Goal: Information Seeking & Learning: Learn about a topic

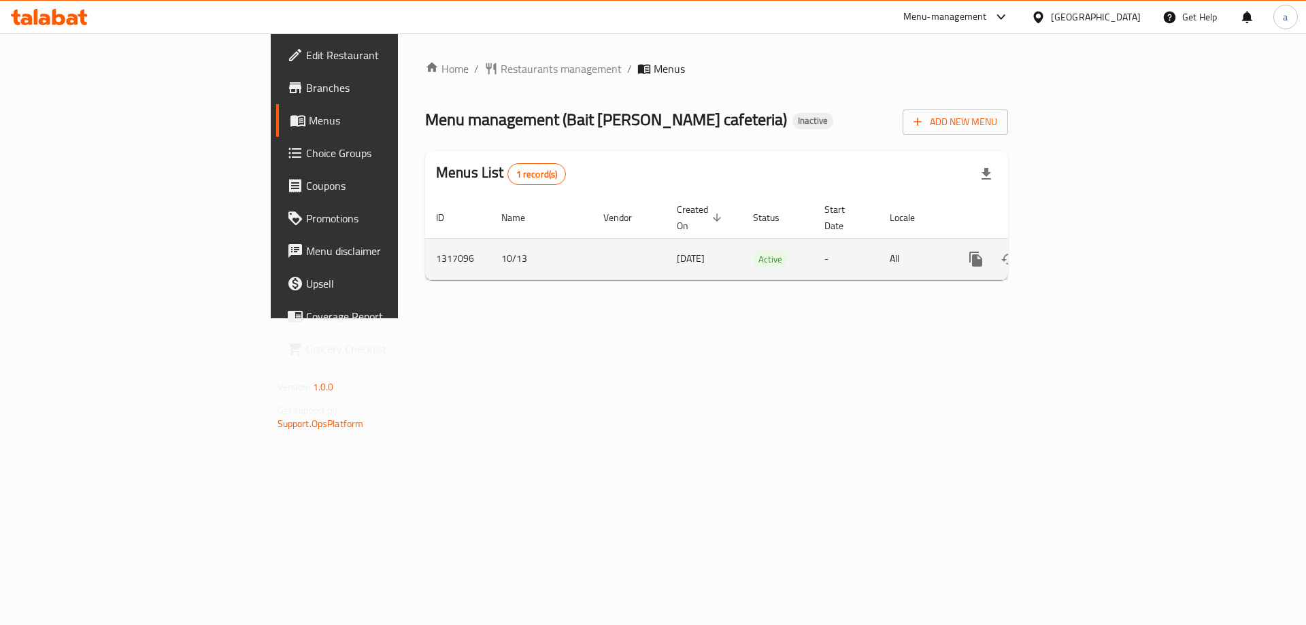
click at [1082, 251] on icon "enhanced table" at bounding box center [1074, 259] width 16 height 16
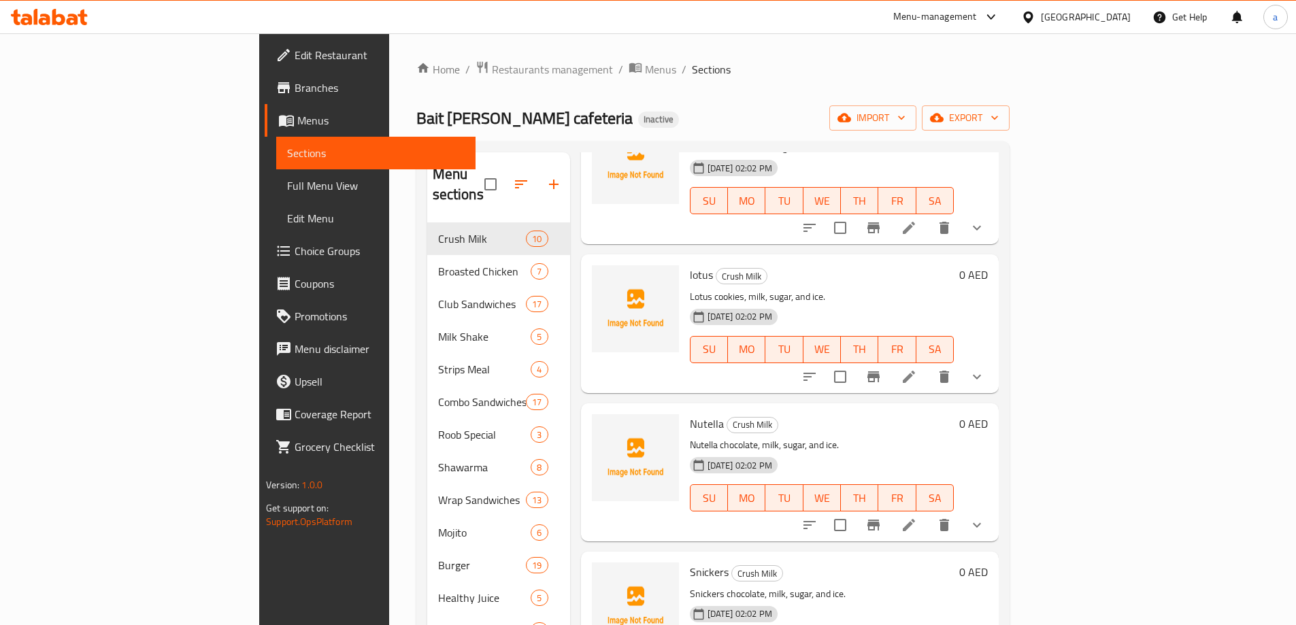
click at [287, 188] on span "Full Menu View" at bounding box center [376, 186] width 178 height 16
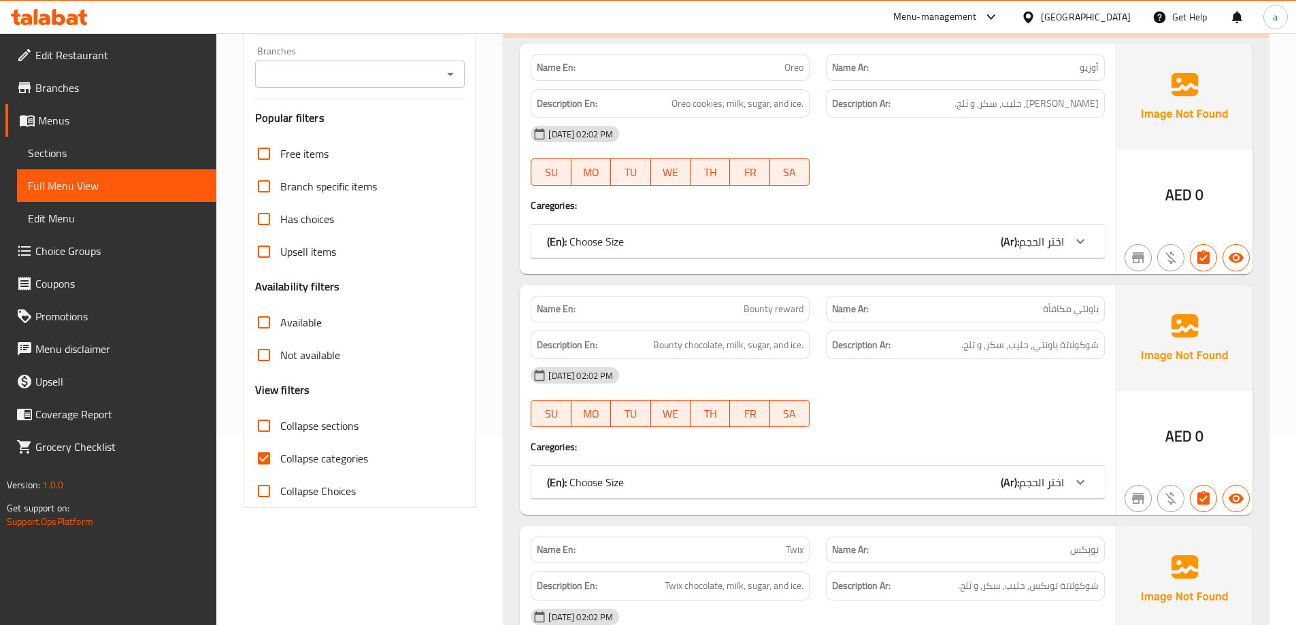
scroll to position [272, 0]
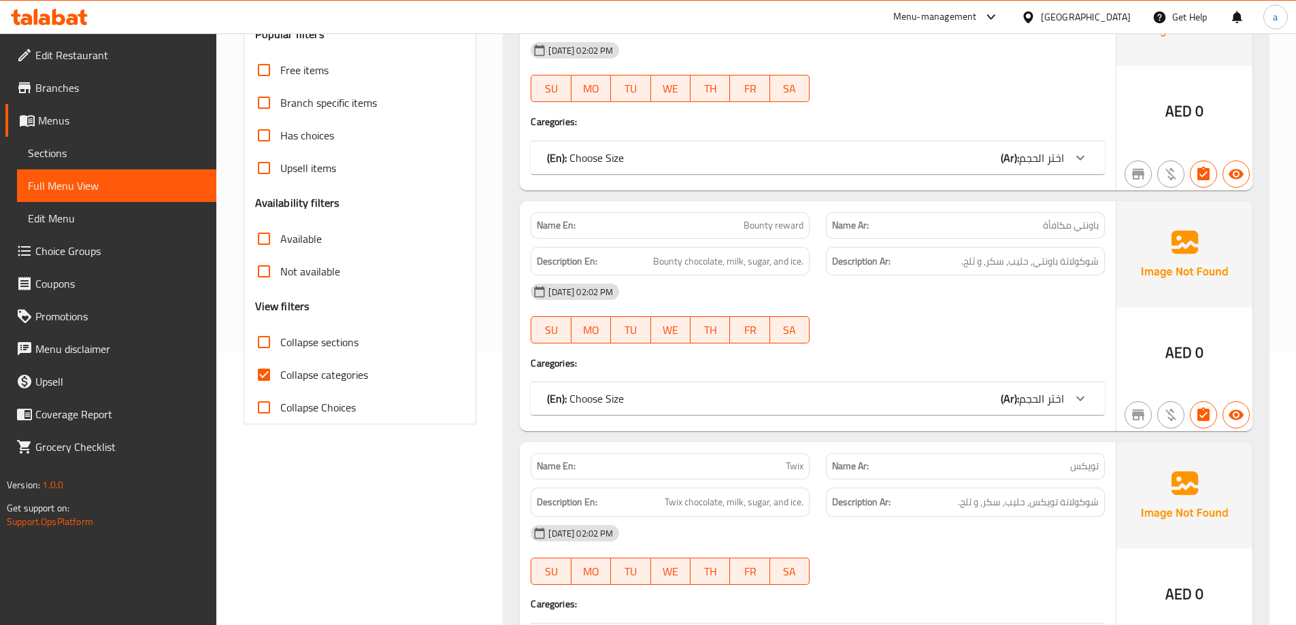
click at [307, 374] on span "Collapse categories" at bounding box center [324, 375] width 88 height 16
click at [280, 374] on input "Collapse categories" at bounding box center [264, 374] width 33 height 33
checkbox input "false"
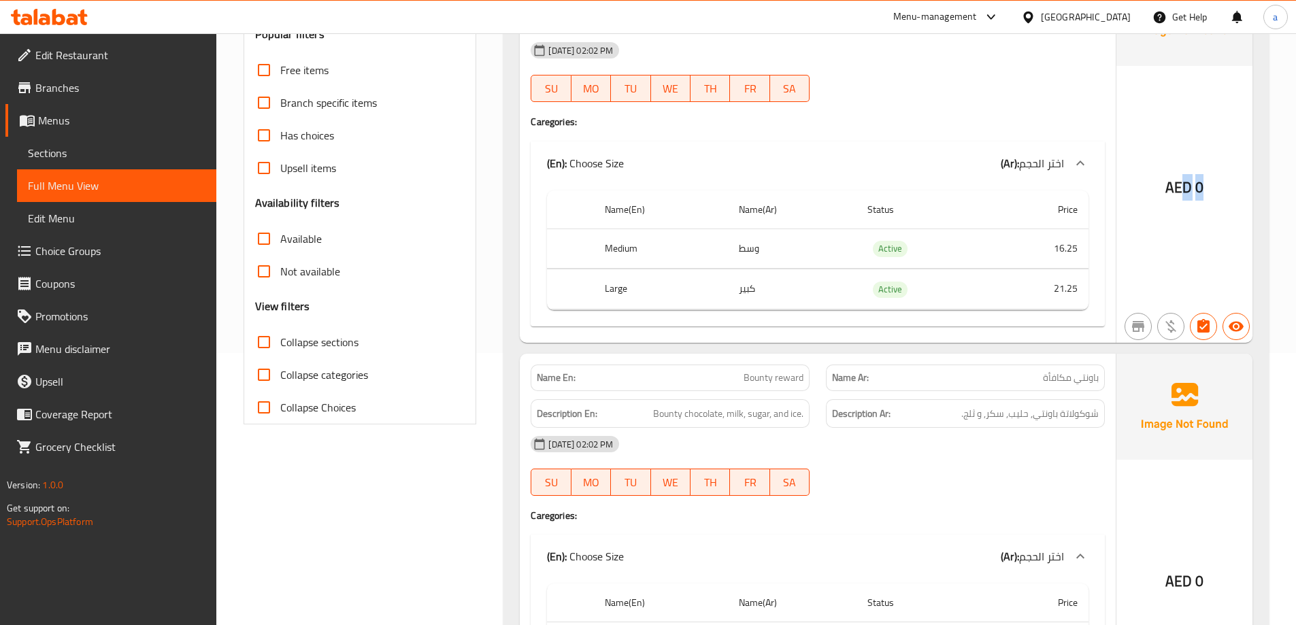
drag, startPoint x: 1186, startPoint y: 207, endPoint x: 1223, endPoint y: 205, distance: 36.8
click at [1223, 205] on div "AED 0" at bounding box center [1184, 151] width 136 height 383
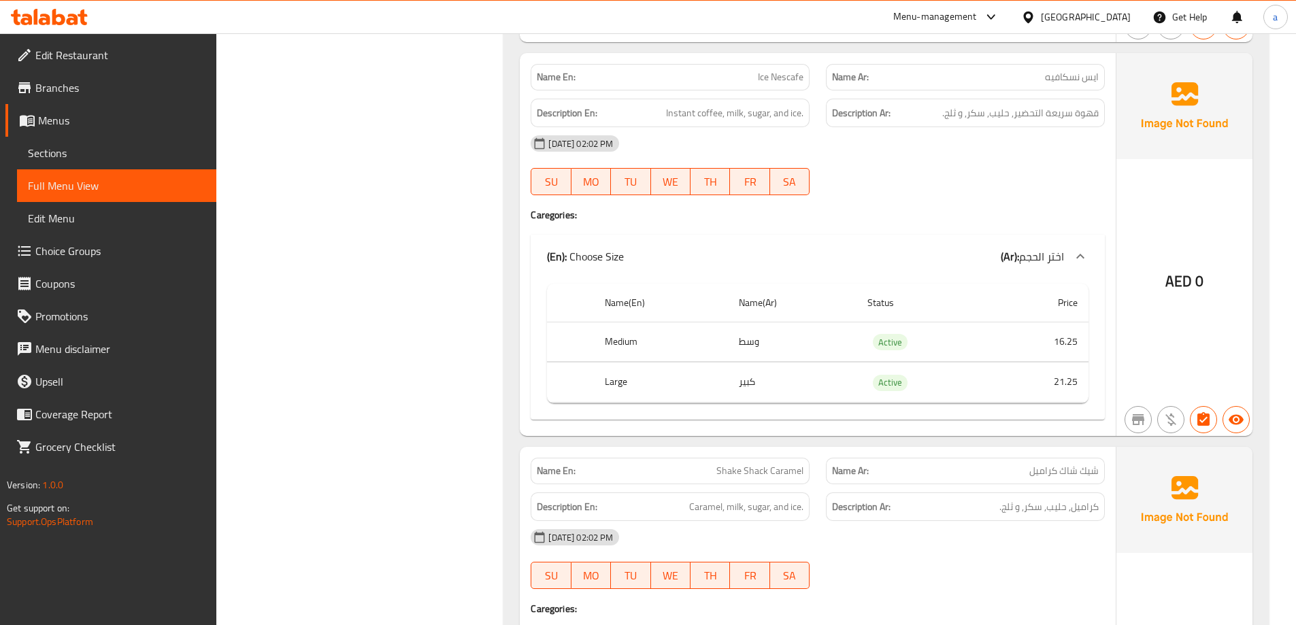
scroll to position [3061, 0]
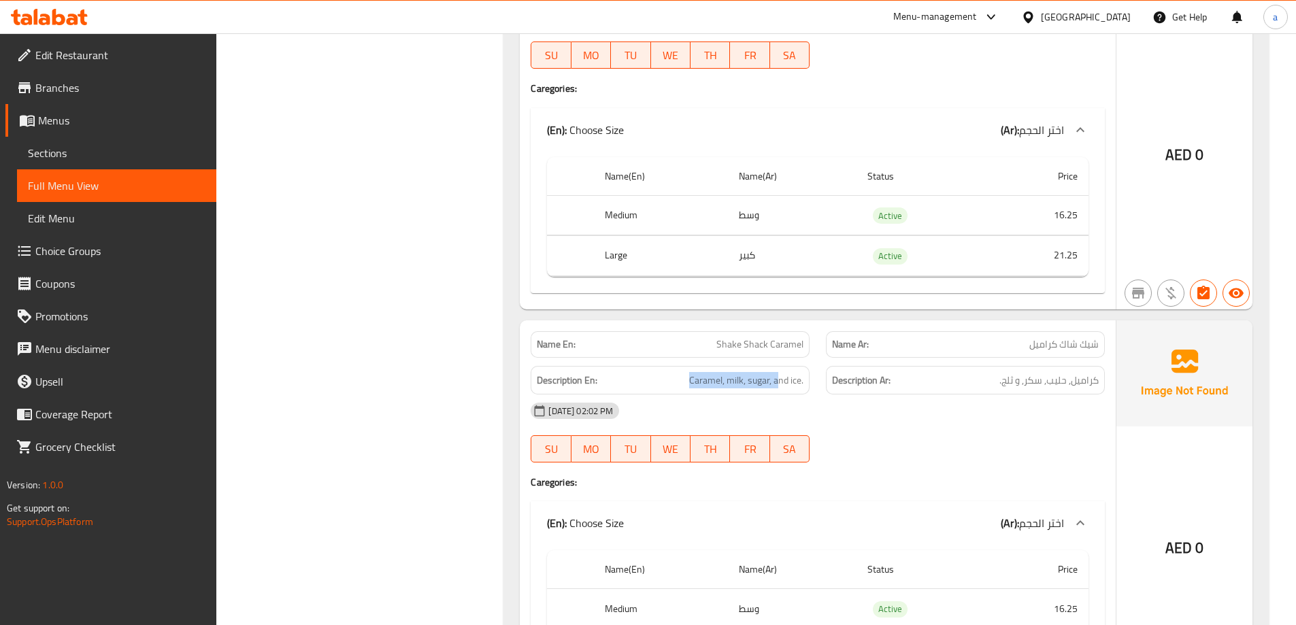
drag, startPoint x: 664, startPoint y: 365, endPoint x: 773, endPoint y: 356, distance: 109.3
click at [775, 359] on div "Description En: Caramel, milk, sugar, and ice." at bounding box center [669, 381] width 295 height 46
click at [772, 351] on span "Shake Shack Caramel" at bounding box center [759, 344] width 87 height 14
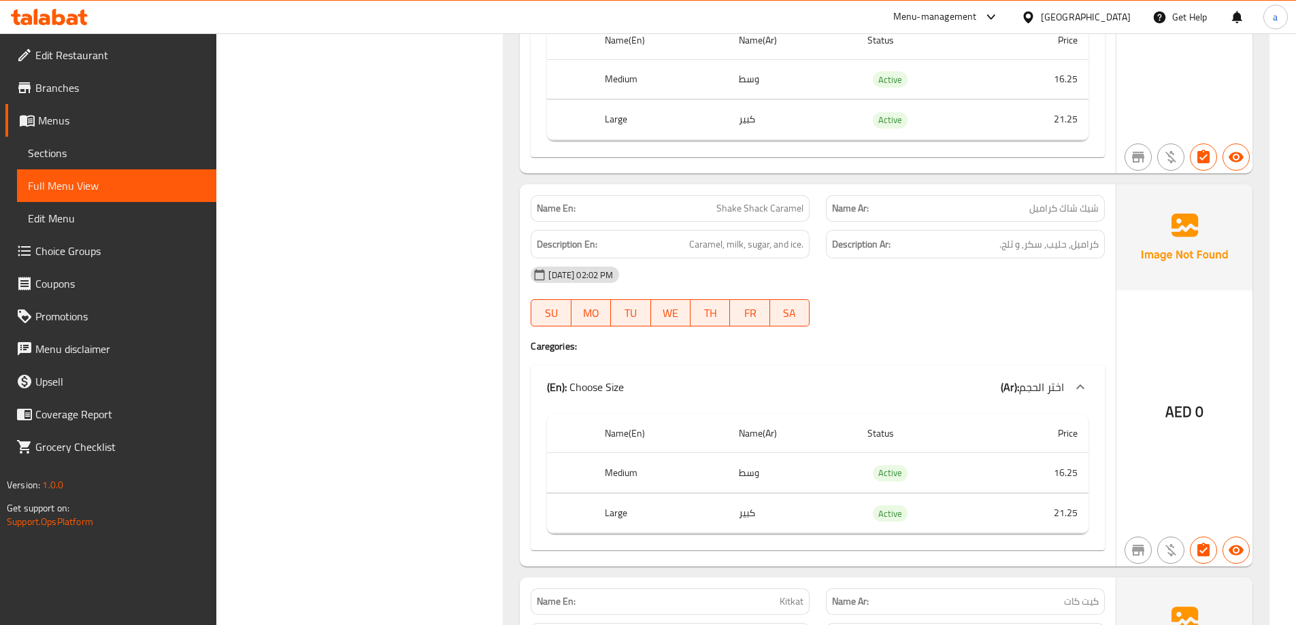
click at [94, 253] on span "Choice Groups" at bounding box center [120, 251] width 170 height 16
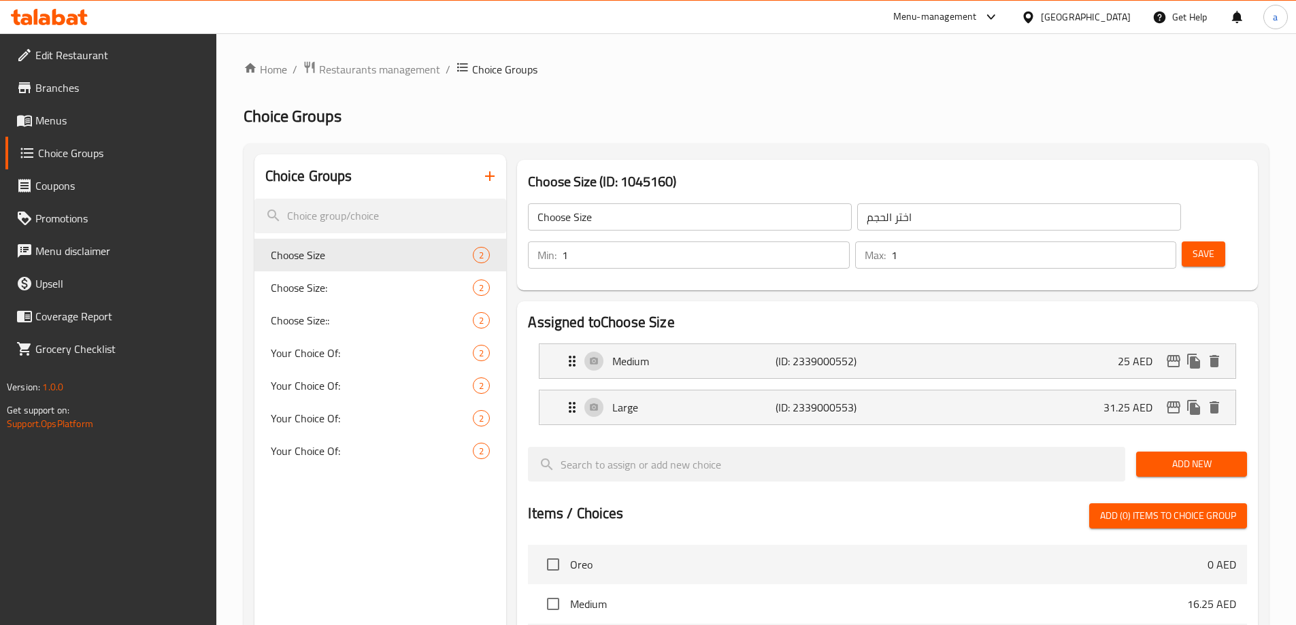
click at [968, 341] on li "Medium (ID: 2339000552) 25 AED Name (En) Medium Name (En) Name (Ar) وسط Name (A…" at bounding box center [887, 361] width 719 height 46
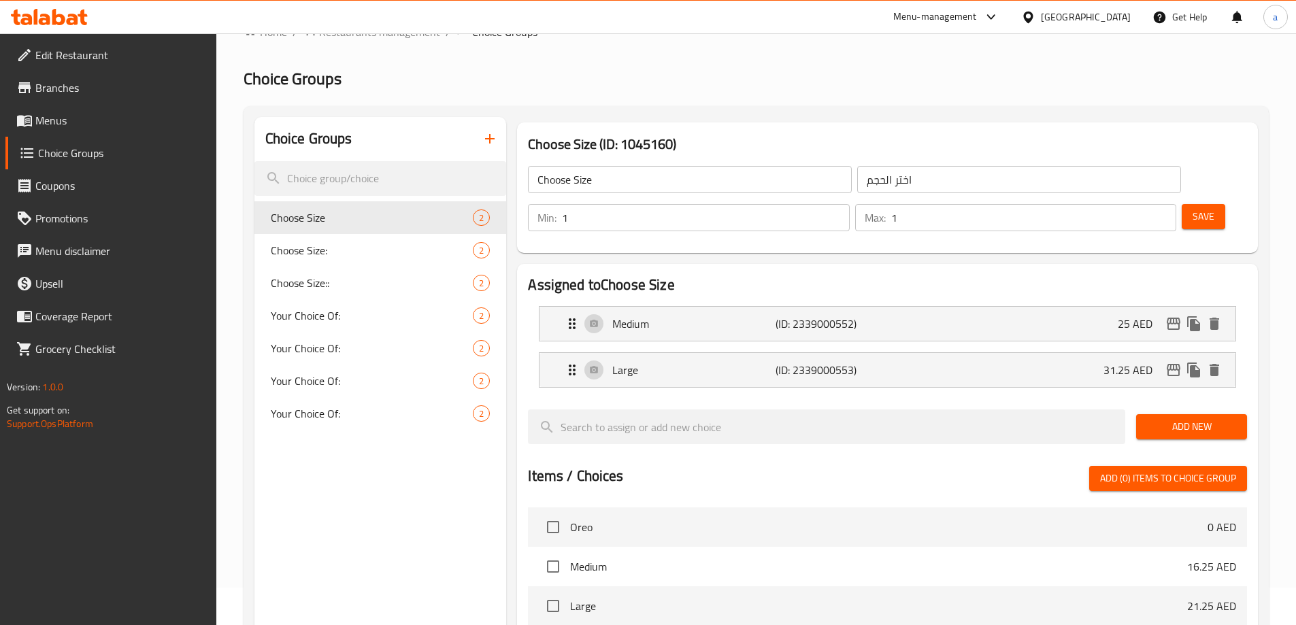
scroll to position [68, 0]
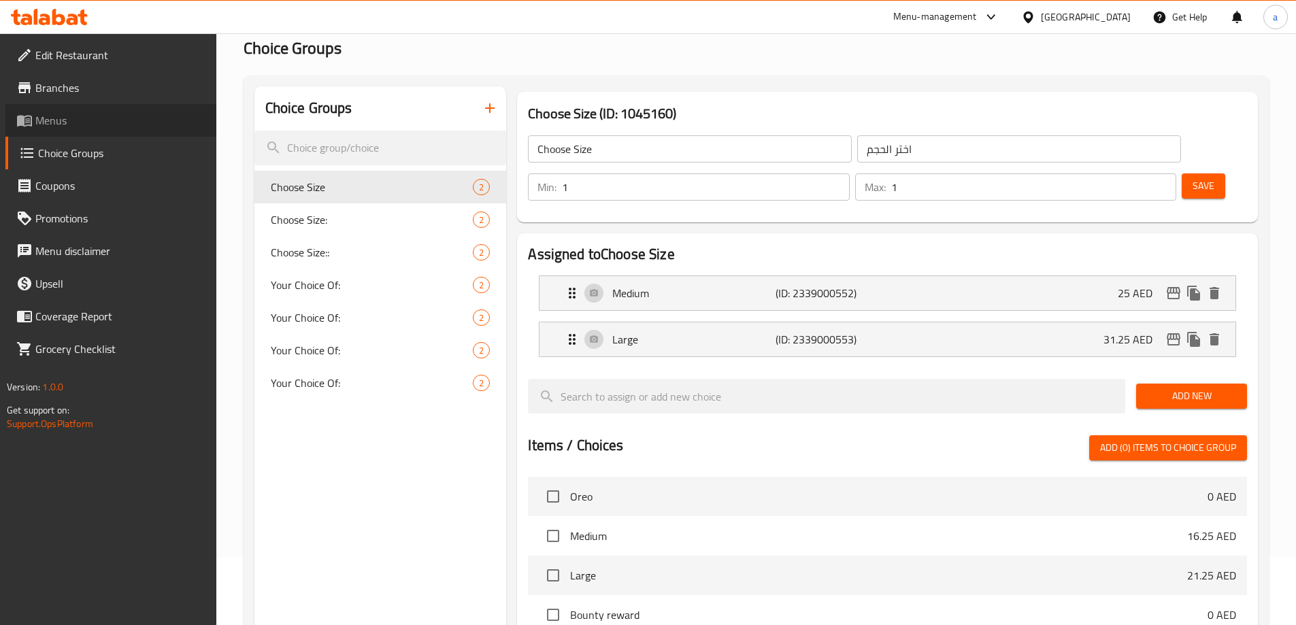
click at [112, 131] on link "Menus" at bounding box center [110, 120] width 211 height 33
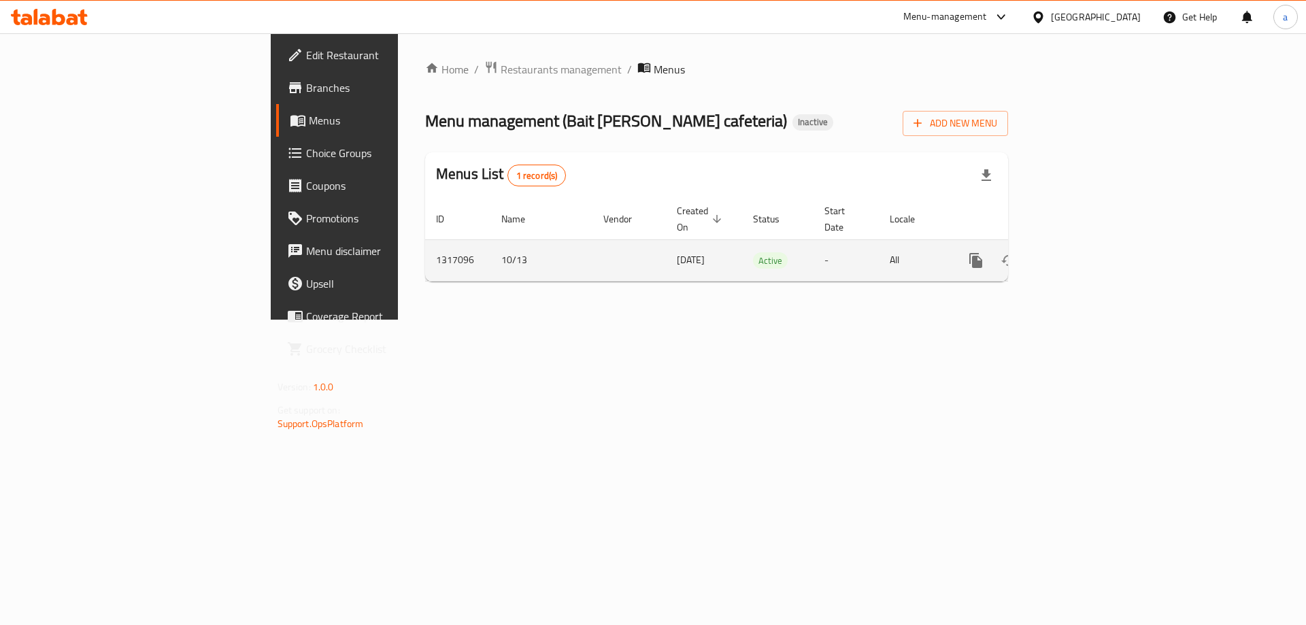
click at [1082, 253] on icon "enhanced table" at bounding box center [1074, 260] width 16 height 16
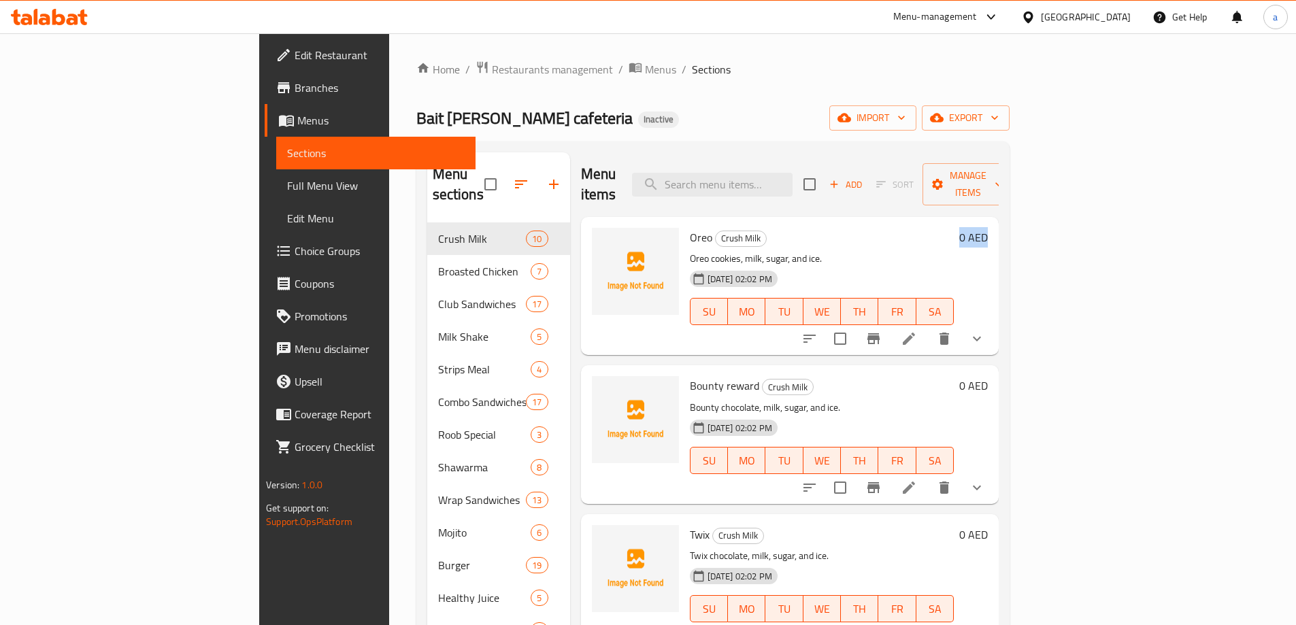
drag, startPoint x: 1212, startPoint y: 221, endPoint x: 1236, endPoint y: 219, distance: 23.9
click at [988, 228] on h6 "0 AED" at bounding box center [973, 237] width 29 height 19
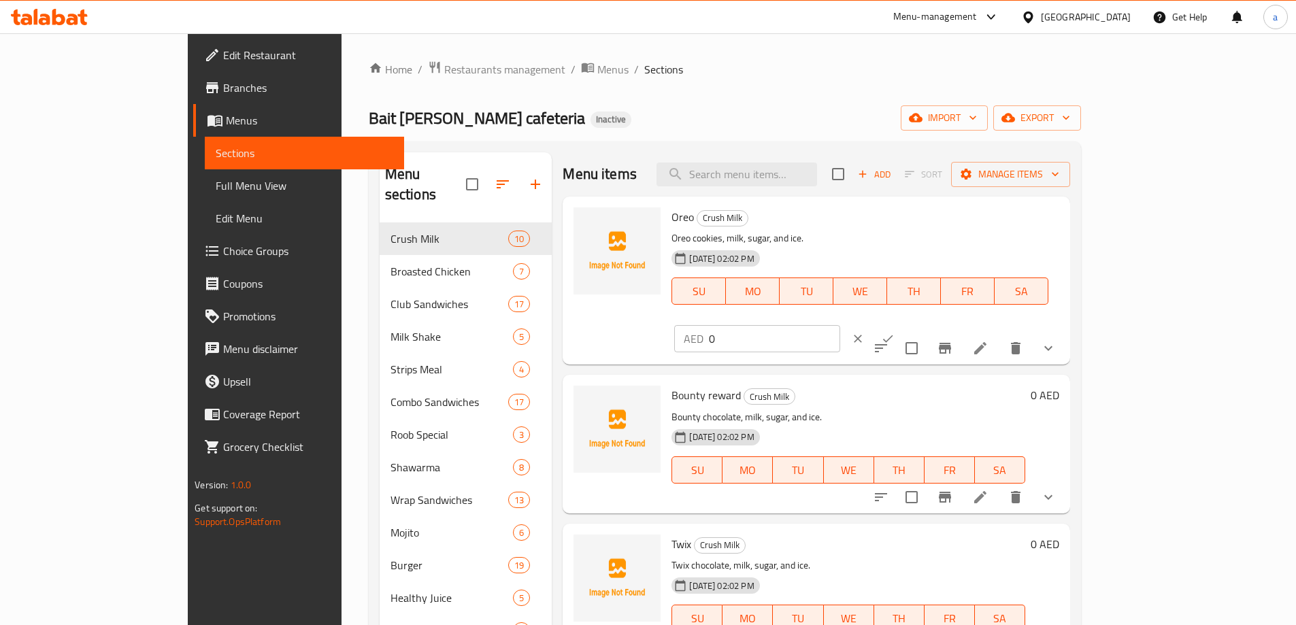
click at [873, 324] on button "clear" at bounding box center [858, 339] width 30 height 30
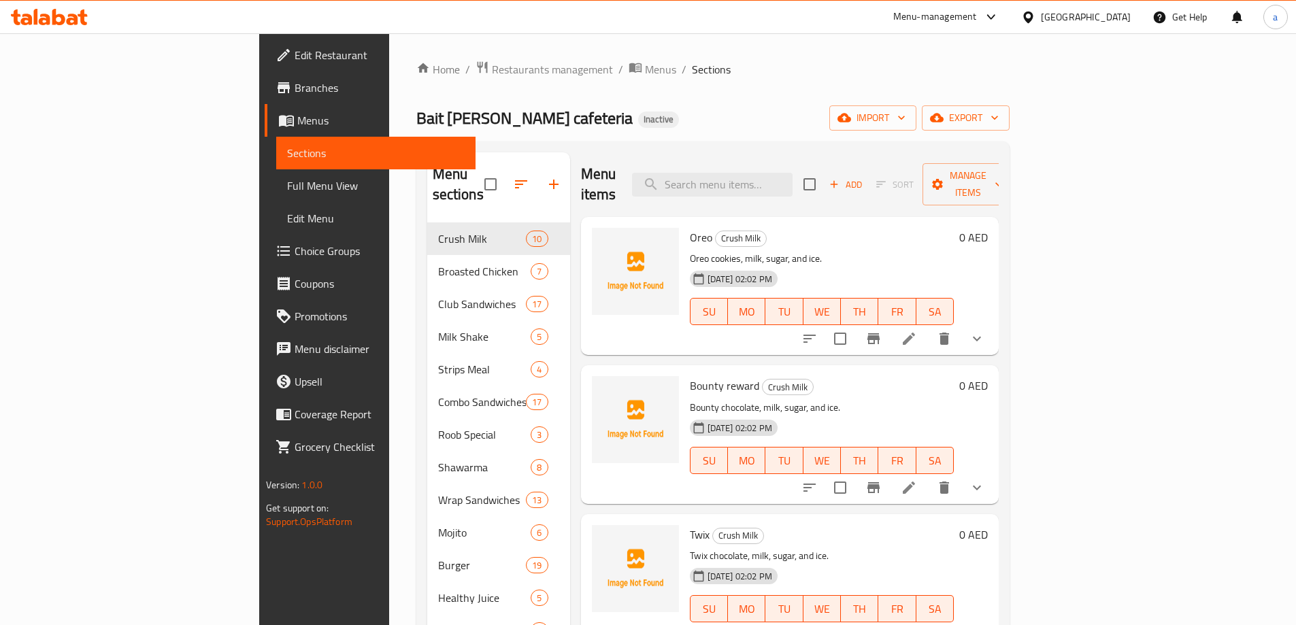
click at [993, 330] on button "show more" at bounding box center [977, 338] width 33 height 33
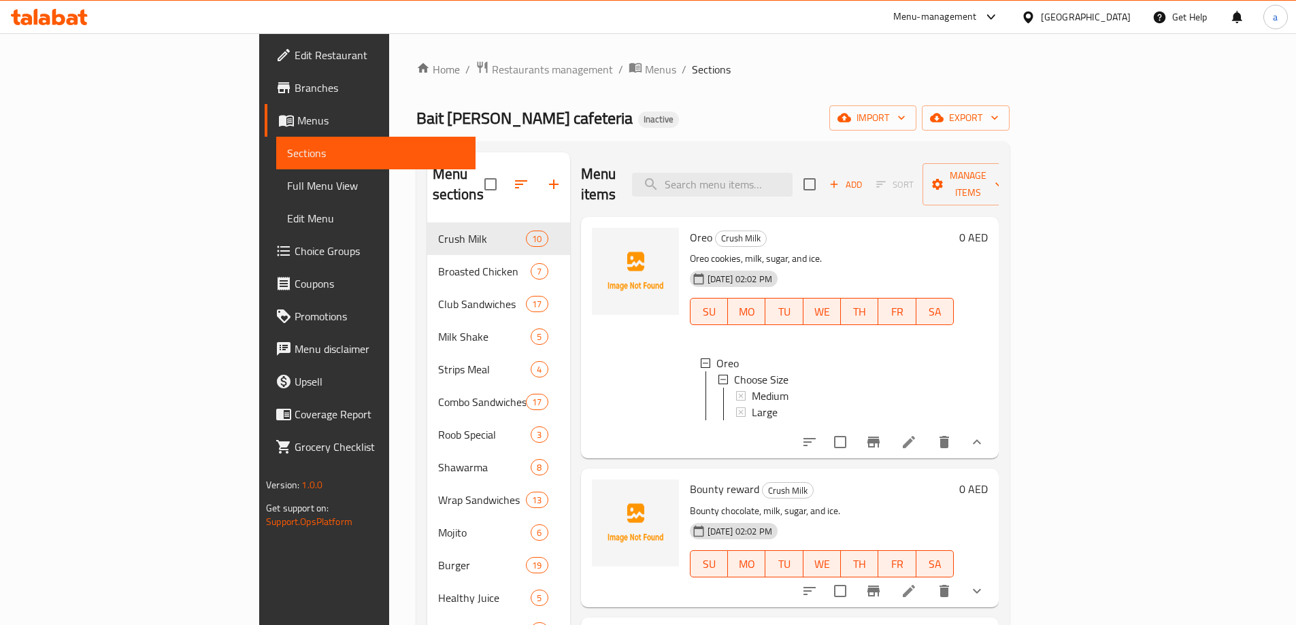
scroll to position [2, 0]
drag, startPoint x: 627, startPoint y: 239, endPoint x: 701, endPoint y: 239, distance: 73.5
click at [701, 250] on p "Oreo cookies, milk, sugar, and ice." at bounding box center [822, 258] width 264 height 17
click at [287, 181] on span "Full Menu View" at bounding box center [376, 186] width 178 height 16
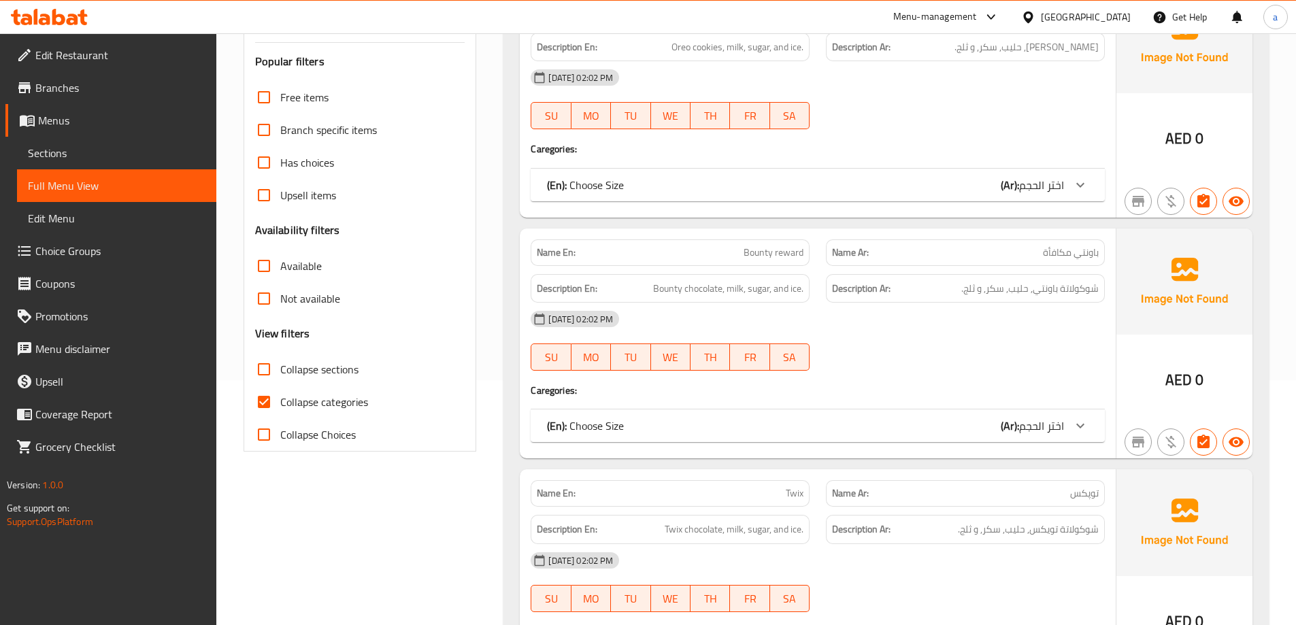
scroll to position [272, 0]
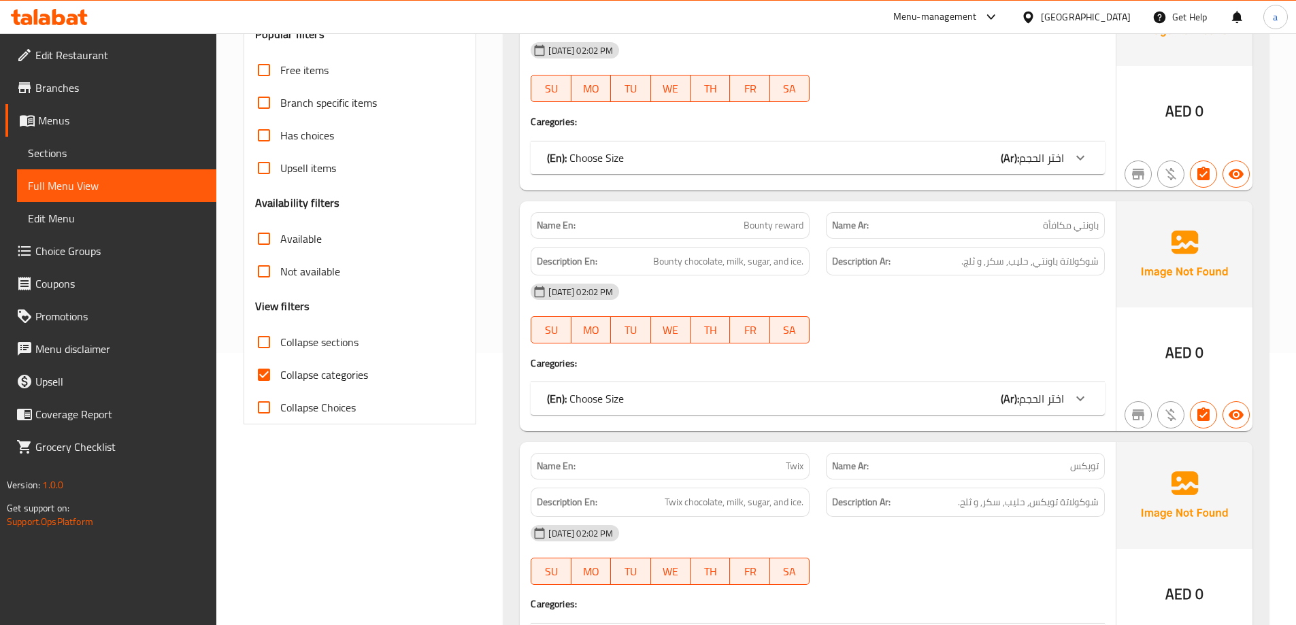
click at [335, 376] on span "Collapse categories" at bounding box center [324, 375] width 88 height 16
click at [280, 376] on input "Collapse categories" at bounding box center [264, 374] width 33 height 33
checkbox input "false"
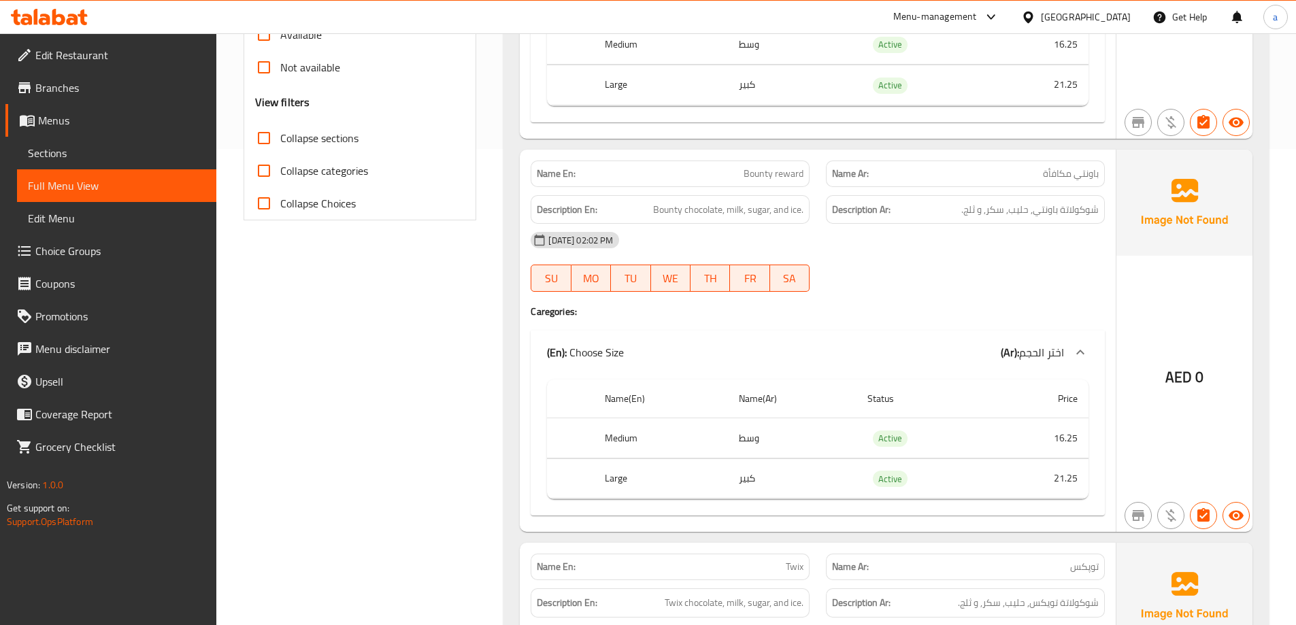
scroll to position [544, 0]
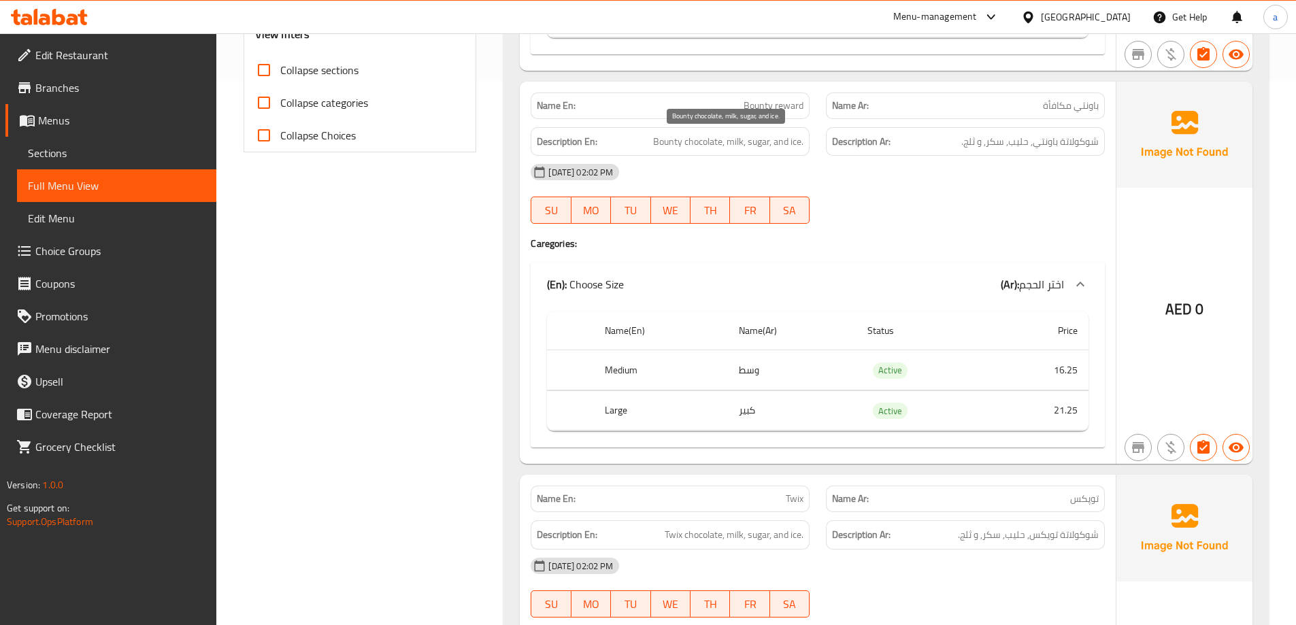
click at [731, 142] on span "Bounty chocolate, milk, sugar, and ice." at bounding box center [728, 141] width 150 height 17
click at [1022, 140] on span "شوكولاتة باونتي, حليب, سكر, و ثلج." at bounding box center [1029, 141] width 137 height 17
click at [769, 131] on div "Description En: Bounty chocolate, milk, sugar, and ice." at bounding box center [670, 141] width 279 height 29
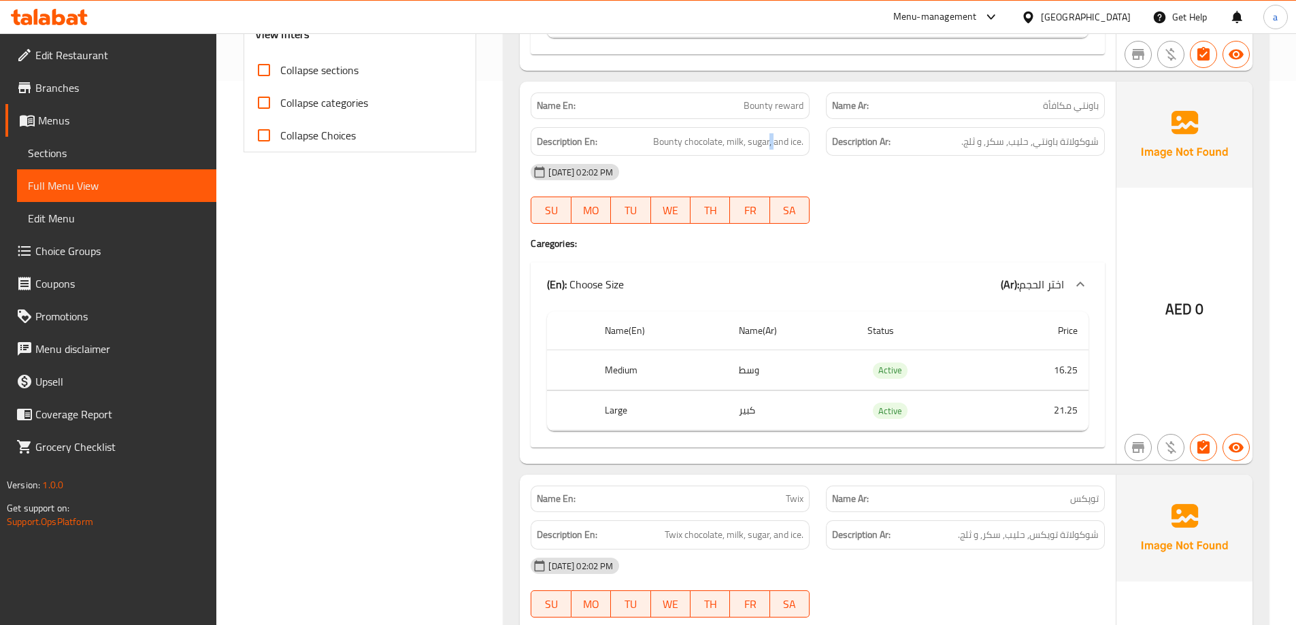
click at [769, 131] on div "Description En: Bounty chocolate, milk, sugar, and ice." at bounding box center [670, 141] width 279 height 29
drag, startPoint x: 790, startPoint y: 139, endPoint x: 802, endPoint y: 139, distance: 11.6
click at [802, 139] on span "Bounty chocolate, milk, sugar, and ice." at bounding box center [728, 141] width 150 height 17
drag, startPoint x: 1196, startPoint y: 304, endPoint x: 1214, endPoint y: 307, distance: 18.0
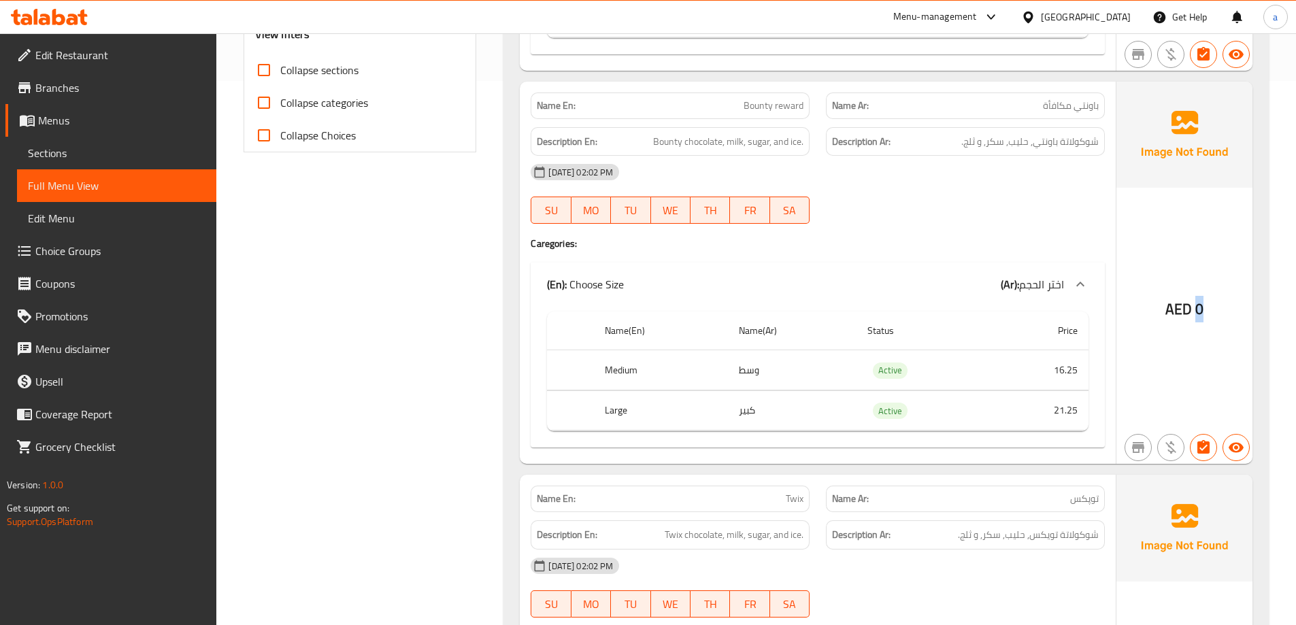
click at [1214, 307] on div "AED 0" at bounding box center [1184, 273] width 136 height 383
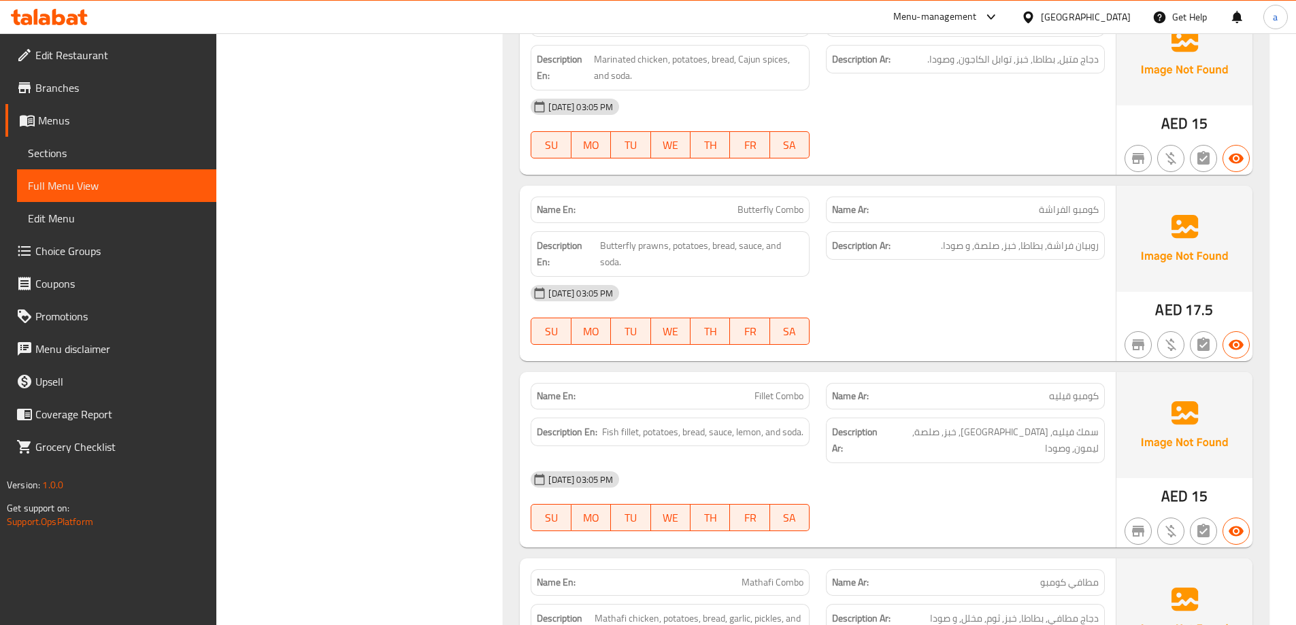
scroll to position [11836, 0]
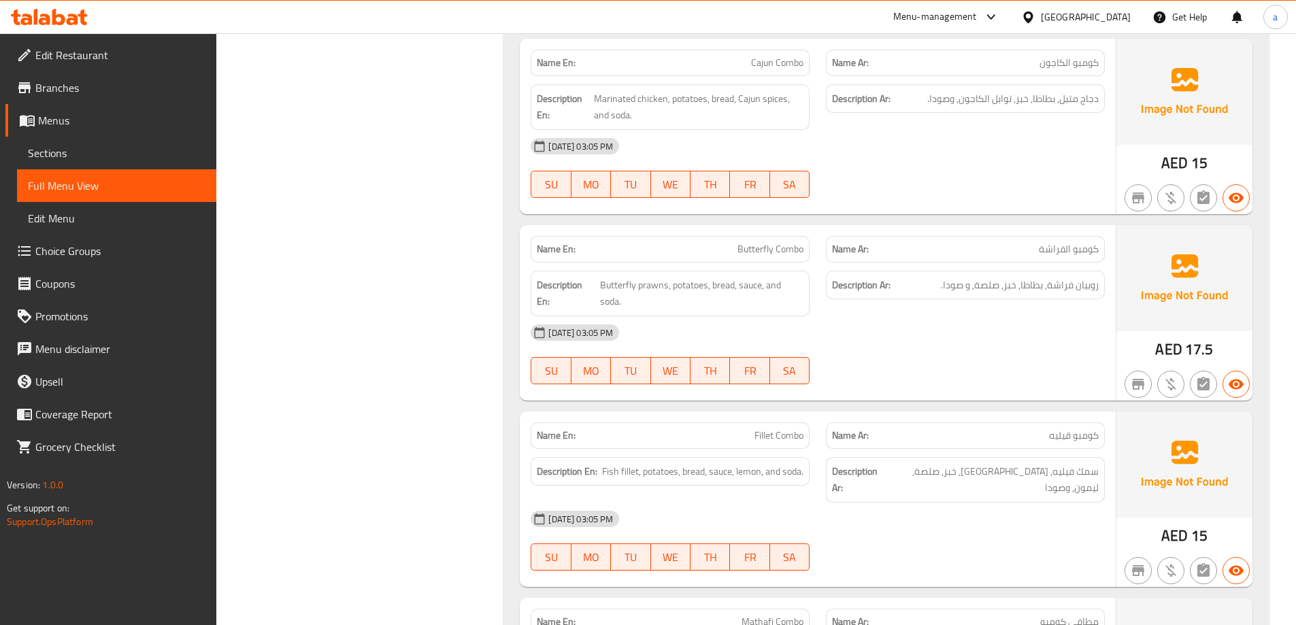
click at [1099, 190] on div at bounding box center [965, 198] width 295 height 16
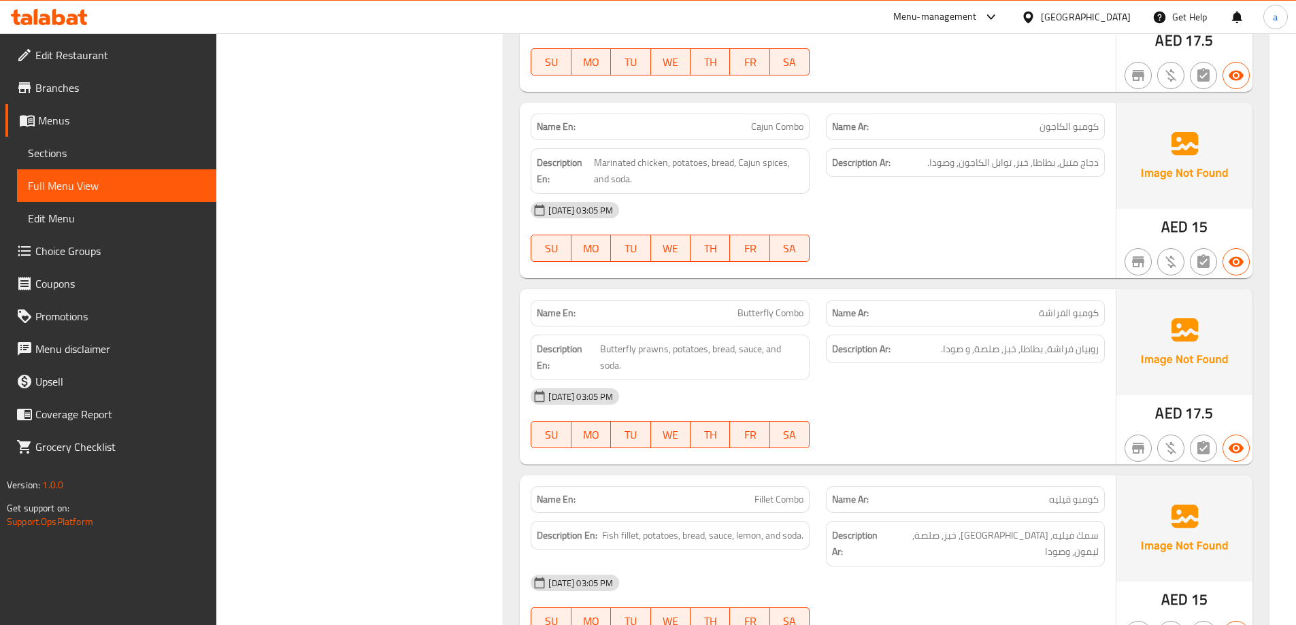
scroll to position [11564, 0]
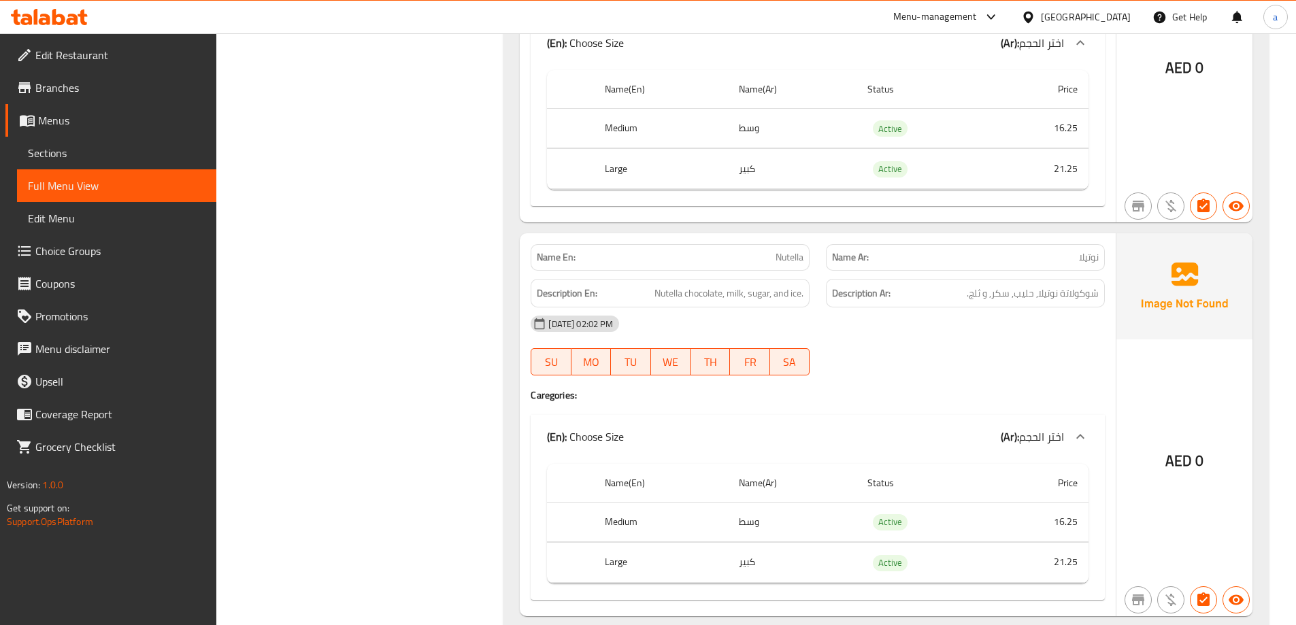
scroll to position [1580, 0]
